Goal: Information Seeking & Learning: Learn about a topic

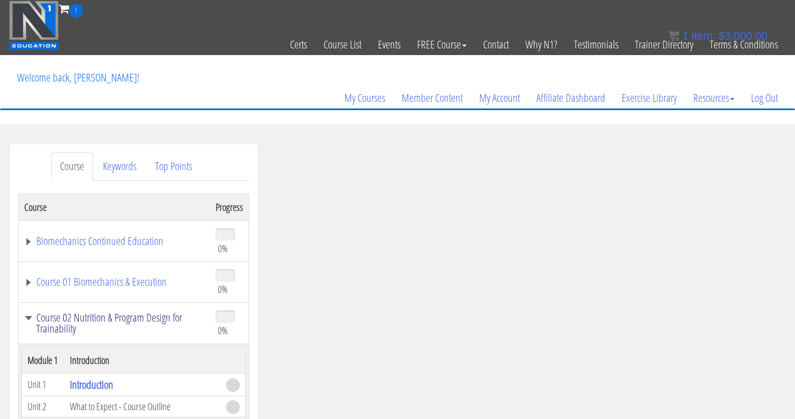
click at [33, 313] on link "Course 02 Nutrition & Program Design for Trainability" at bounding box center [114, 323] width 181 height 22
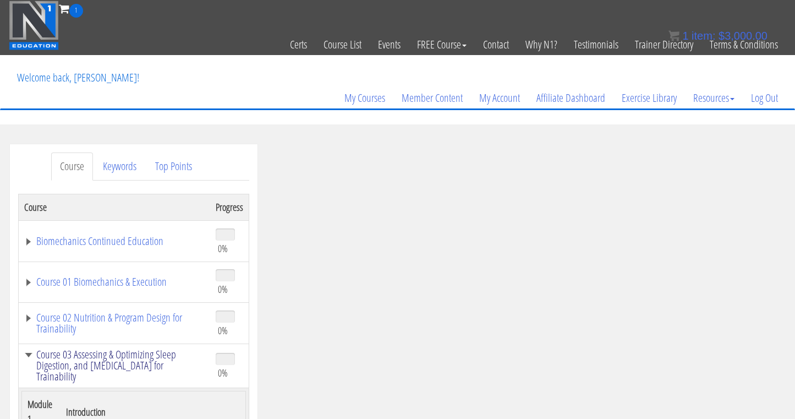
click at [32, 352] on link "Course 03 Assessing & Optimizing Sleep Digestion, and [MEDICAL_DATA] for Traina…" at bounding box center [114, 365] width 181 height 33
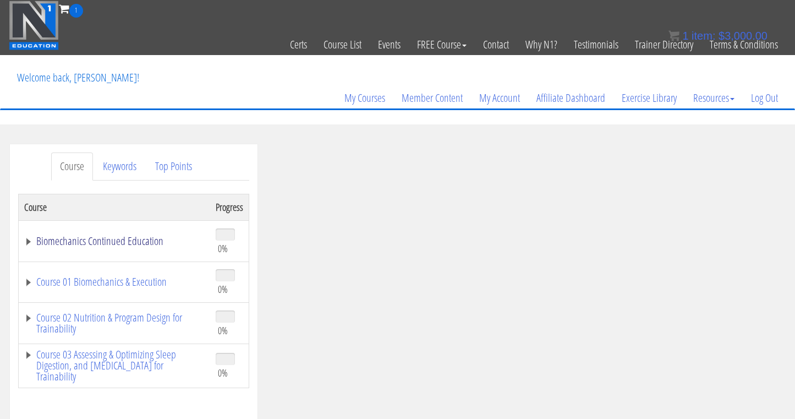
click at [104, 237] on link "Biomechanics Continued Education" at bounding box center [114, 241] width 181 height 11
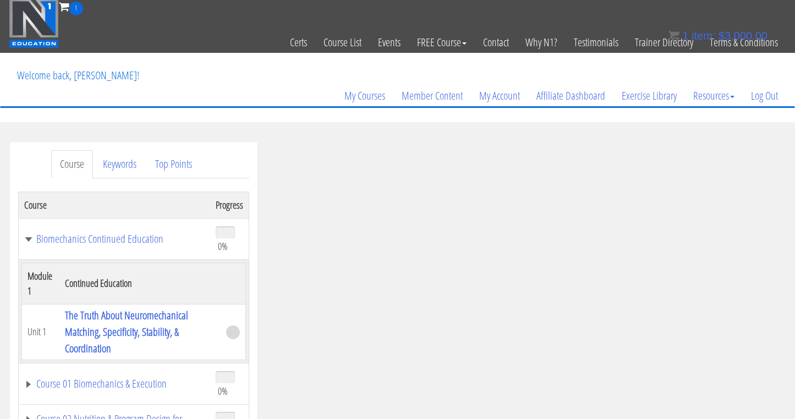
scroll to position [39, 0]
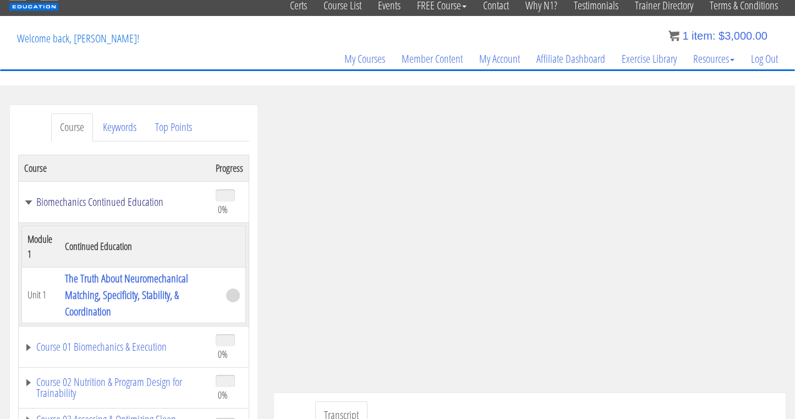
click at [90, 200] on link "Biomechanics Continued Education" at bounding box center [114, 201] width 181 height 11
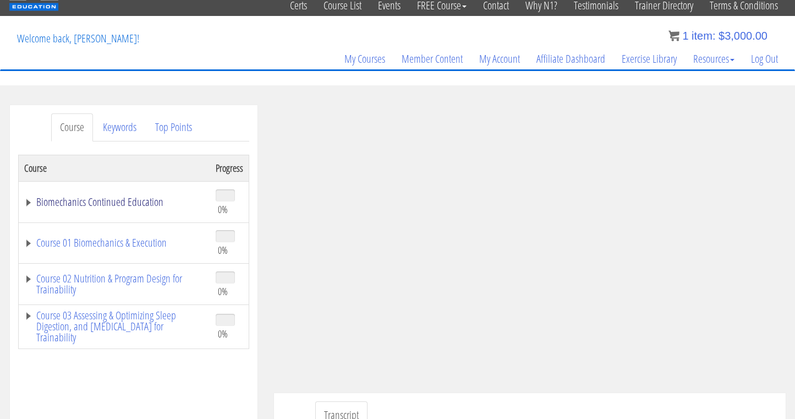
click at [90, 200] on link "Biomechanics Continued Education" at bounding box center [114, 201] width 181 height 11
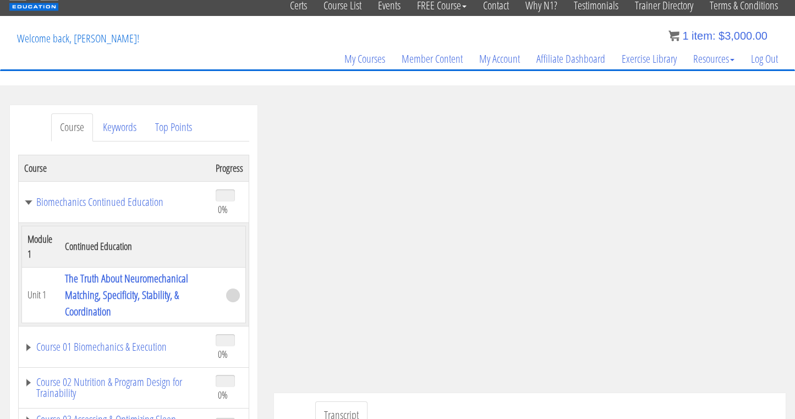
click at [99, 247] on th "Continued Education" at bounding box center [139, 246] width 161 height 41
click at [100, 282] on link "The Truth About Neuromechanical Matching, Specificity, Stability, & Coordination" at bounding box center [126, 295] width 123 height 48
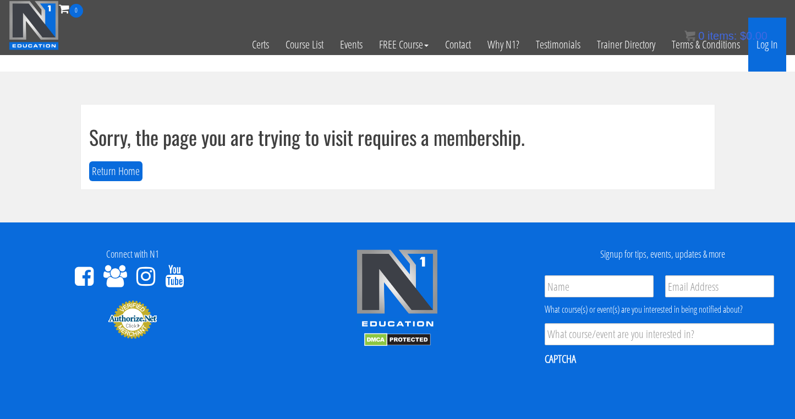
click at [763, 47] on link "Log In" at bounding box center [767, 45] width 38 height 54
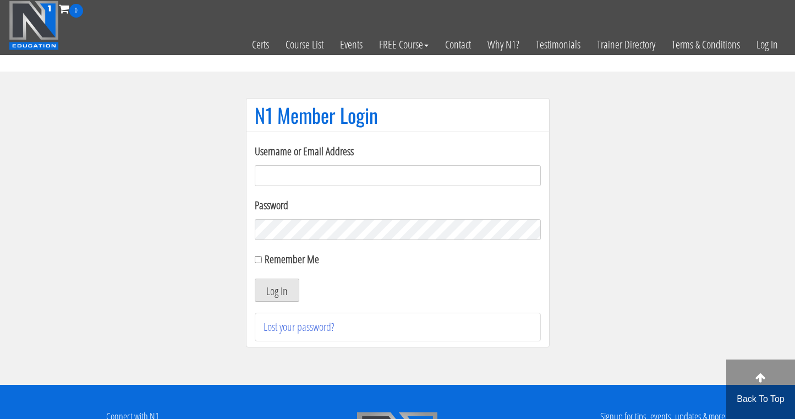
type input "[EMAIL_ADDRESS][DOMAIN_NAME]"
click at [276, 290] on button "Log In" at bounding box center [277, 289] width 45 height 23
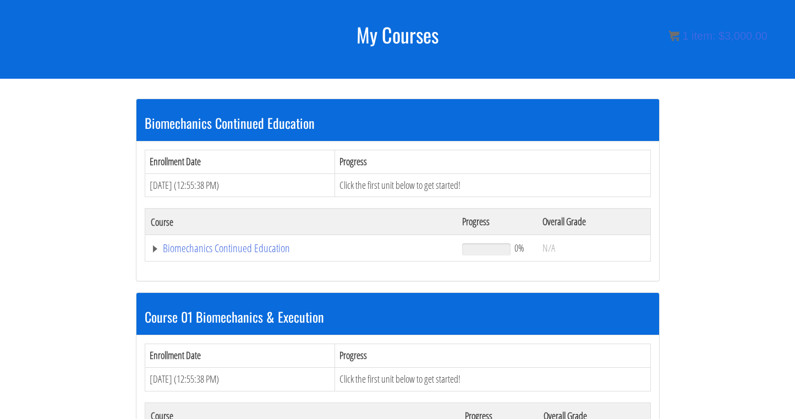
scroll to position [133, 0]
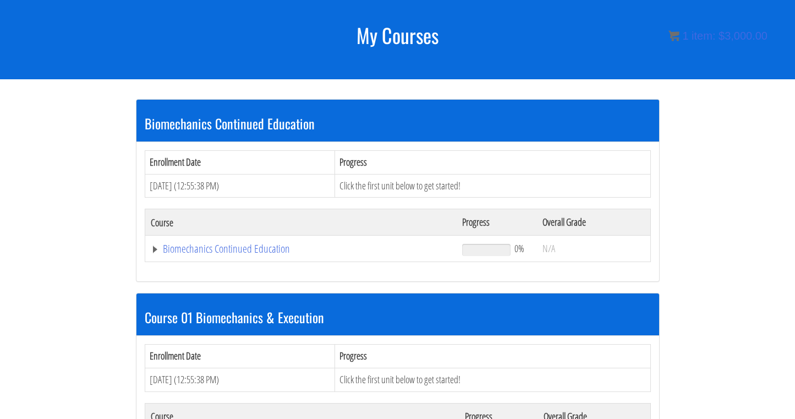
click at [396, 181] on td "Click the first unit below to get started!" at bounding box center [492, 186] width 315 height 24
click at [238, 245] on link "Biomechanics Continued Education" at bounding box center [301, 248] width 301 height 11
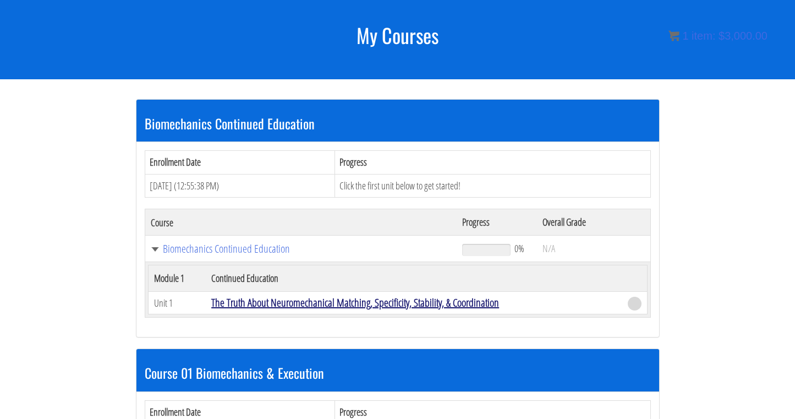
click at [287, 299] on link "The Truth About Neuromechanical Matching, Specificity, Stability, & Coordination" at bounding box center [355, 302] width 288 height 15
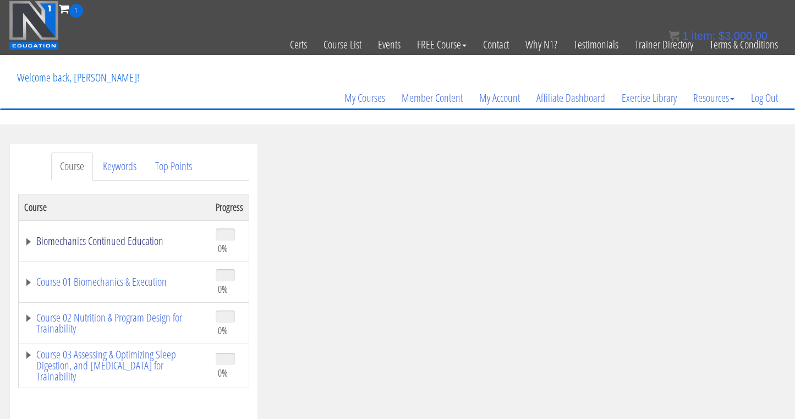
click at [110, 242] on link "Biomechanics Continued Education" at bounding box center [114, 241] width 181 height 11
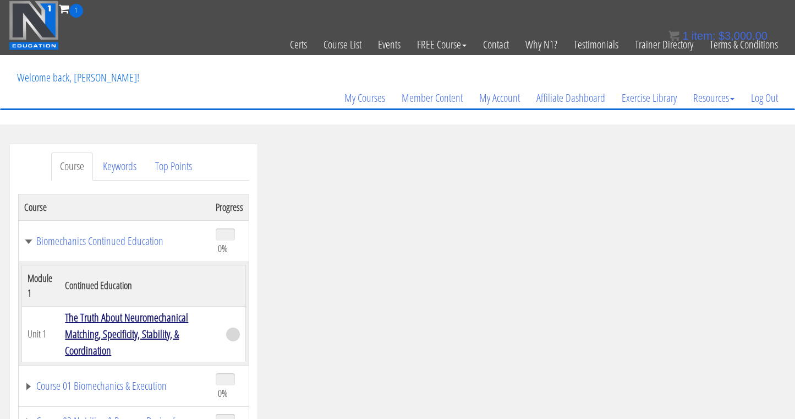
click at [135, 322] on link "The Truth About Neuromechanical Matching, Specificity, Stability, & Coordination" at bounding box center [126, 334] width 123 height 48
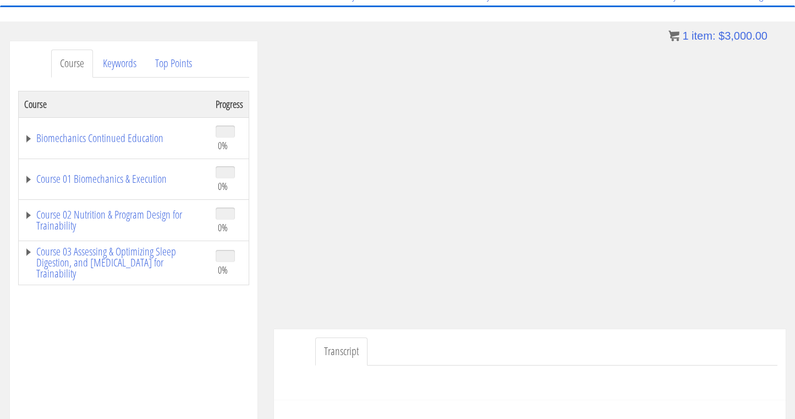
scroll to position [104, 0]
click at [97, 141] on link "Biomechanics Continued Education" at bounding box center [114, 137] width 181 height 11
